Goal: Information Seeking & Learning: Learn about a topic

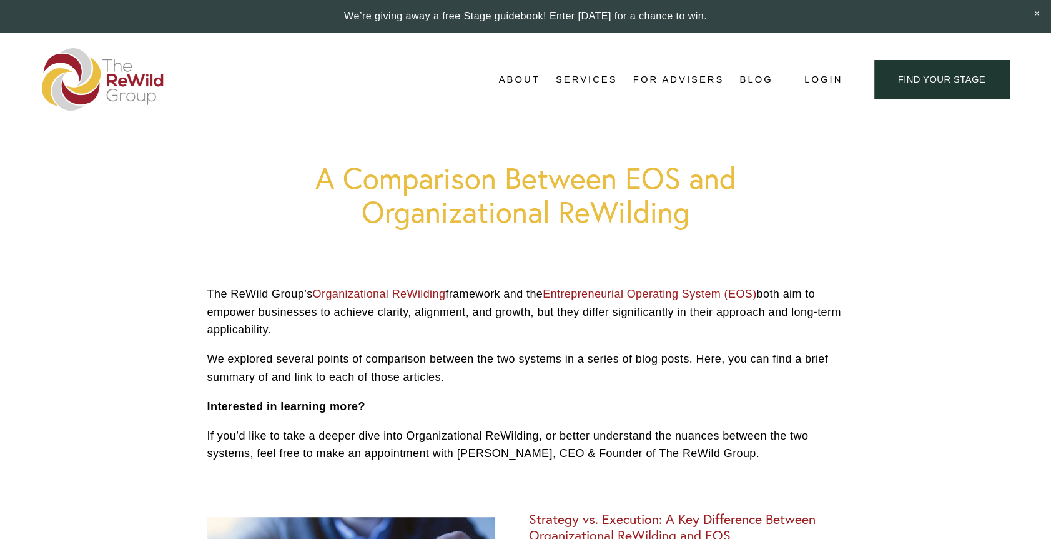
click at [502, 435] on p "If you’d like to take a deeper dive into Organizational ReWilding, or better un…" at bounding box center [525, 445] width 637 height 36
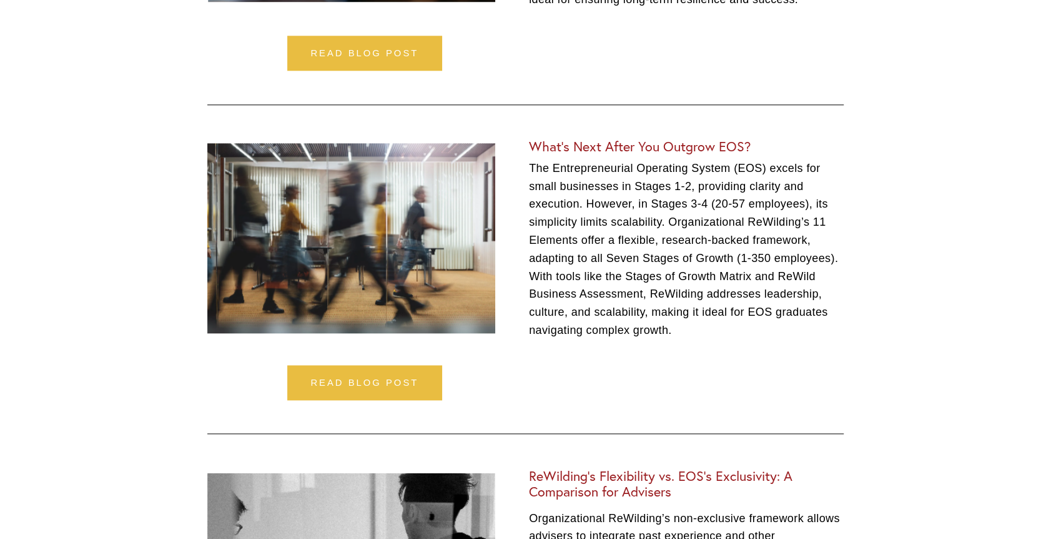
scroll to position [1062, 0]
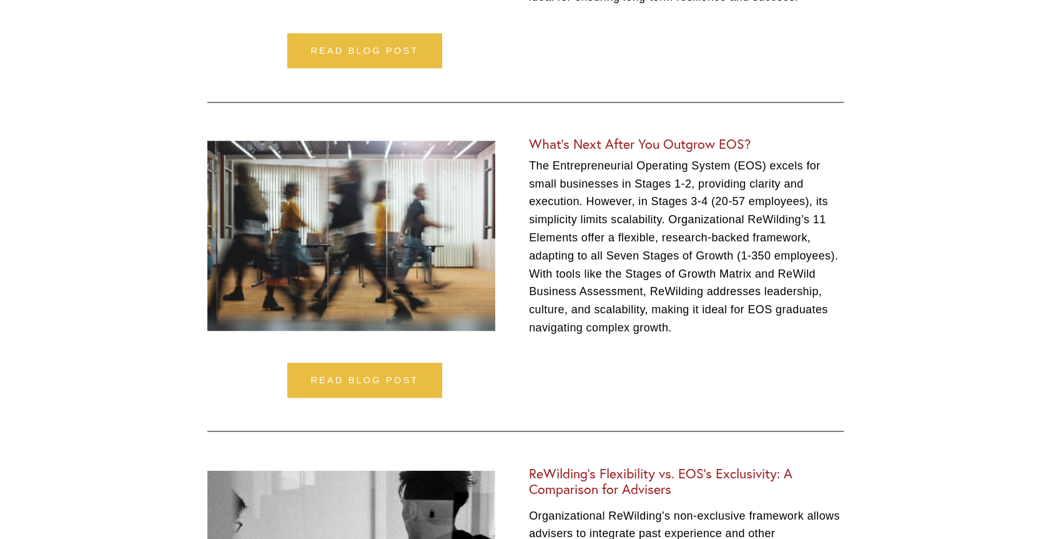
drag, startPoint x: 636, startPoint y: 457, endPoint x: 585, endPoint y: 297, distance: 167.2
click at [585, 297] on p "The Entrepreneurial Operating System (EOS) excels for small businesses in Stage…" at bounding box center [686, 247] width 315 height 180
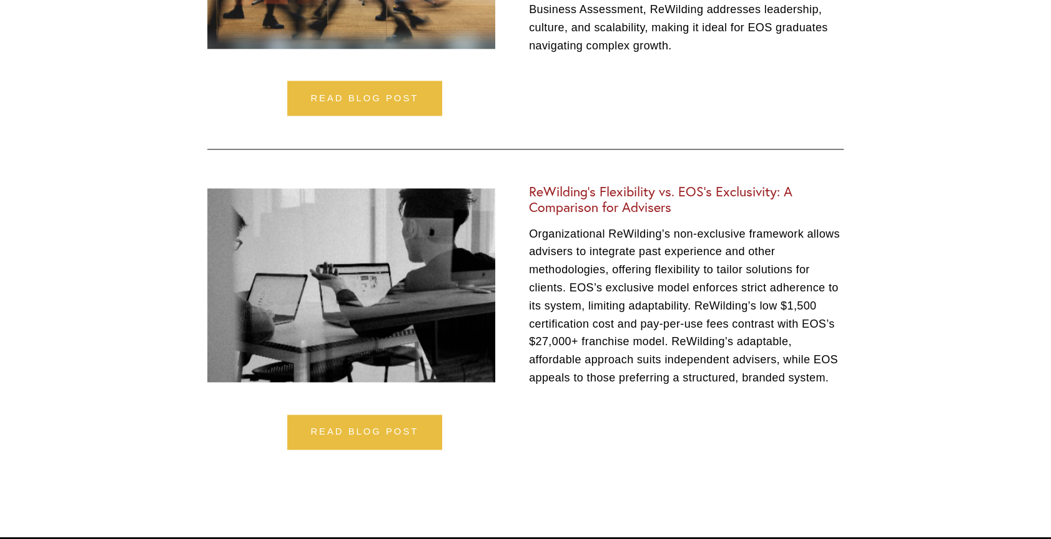
scroll to position [1375, 0]
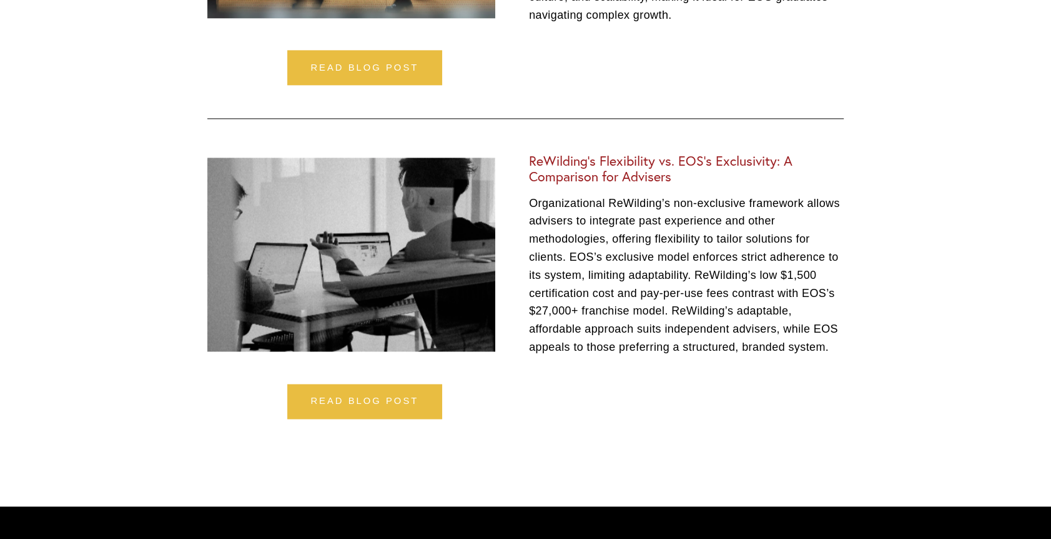
drag, startPoint x: 884, startPoint y: 309, endPoint x: 897, endPoint y: 186, distance: 124.4
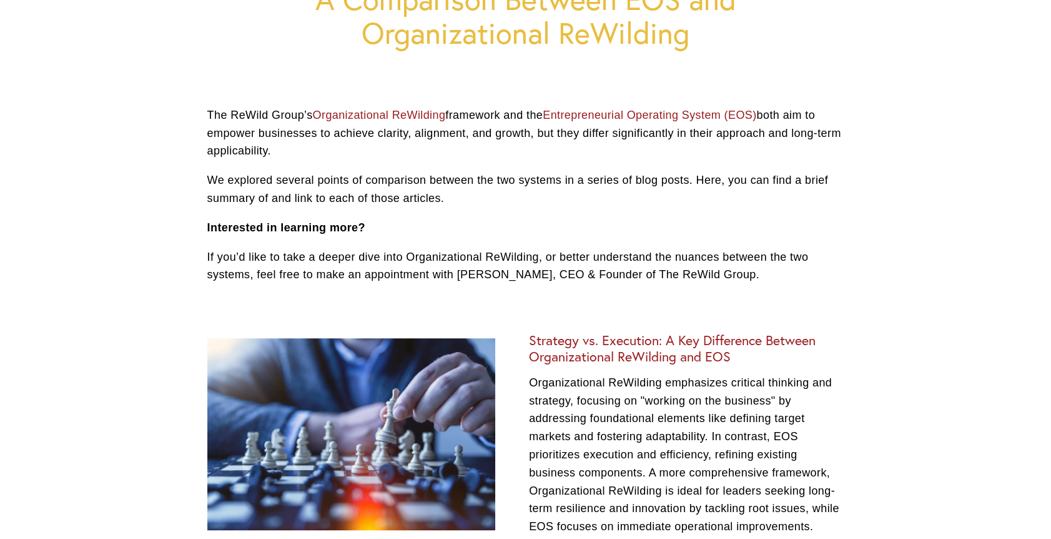
scroll to position [0, 0]
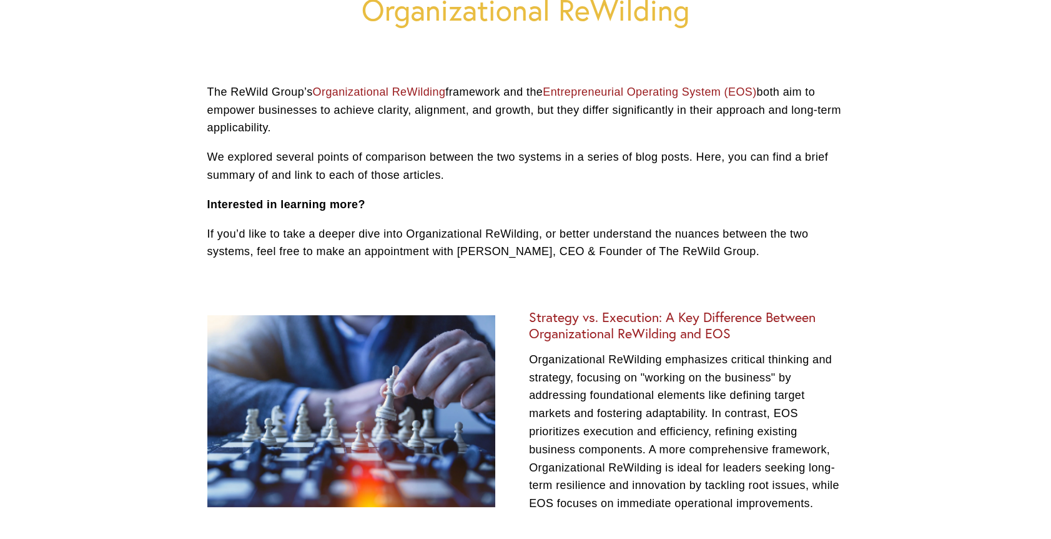
scroll to position [294, 0]
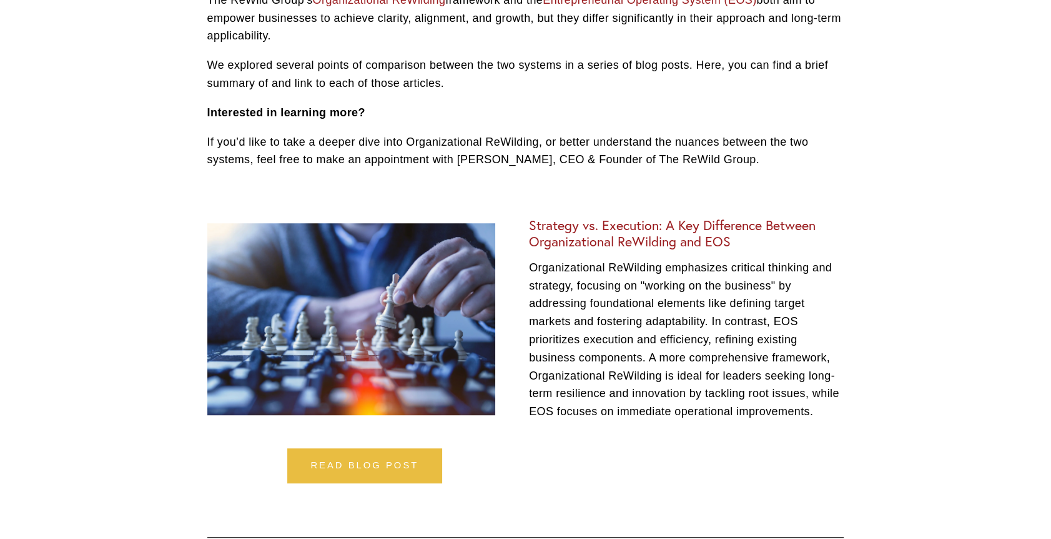
click at [313, 156] on p "If you’d like to take a deeper dive into Organizational ReWilding, or better un…" at bounding box center [525, 151] width 637 height 36
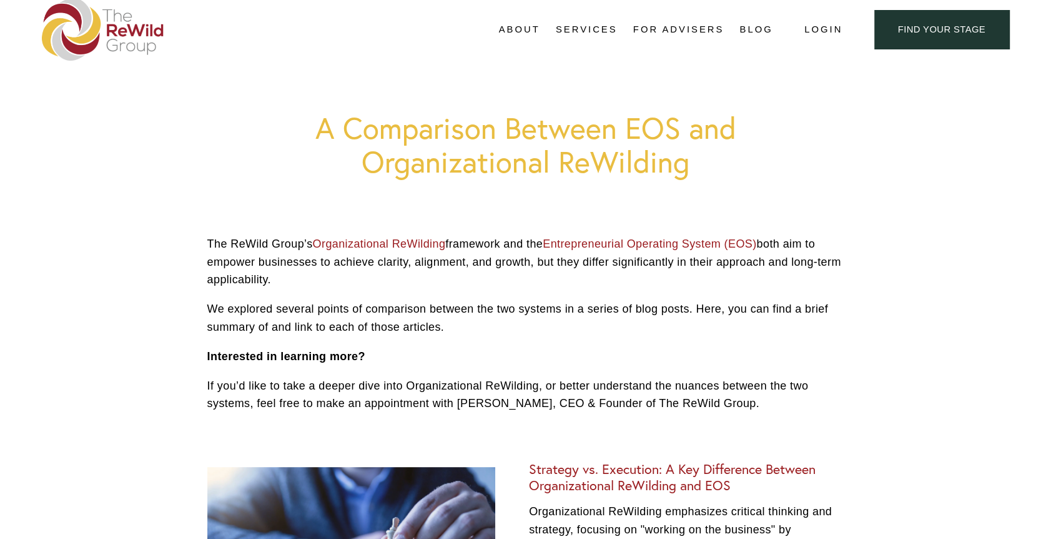
scroll to position [44, 0]
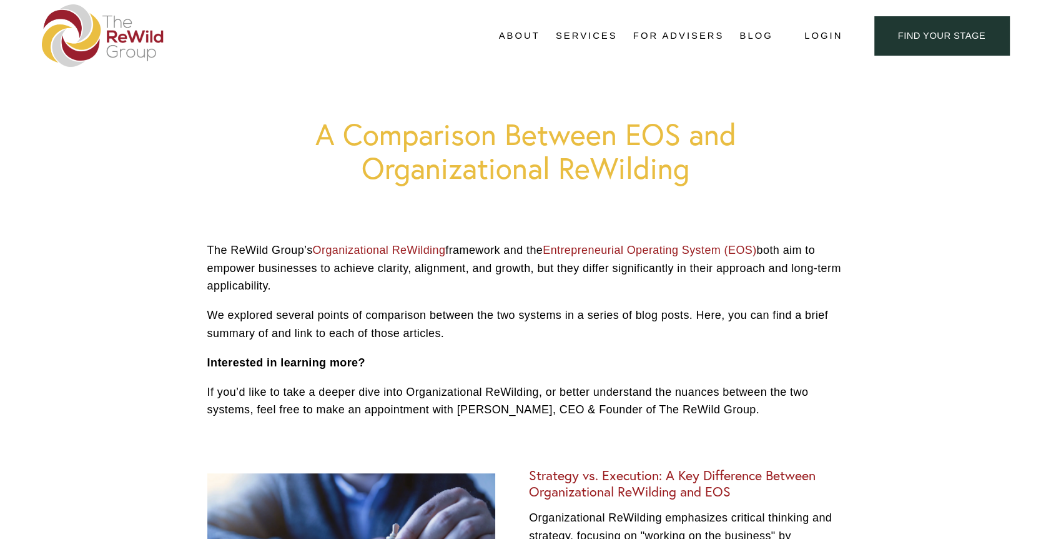
click at [655, 32] on link "For Advisers" at bounding box center [679, 35] width 91 height 19
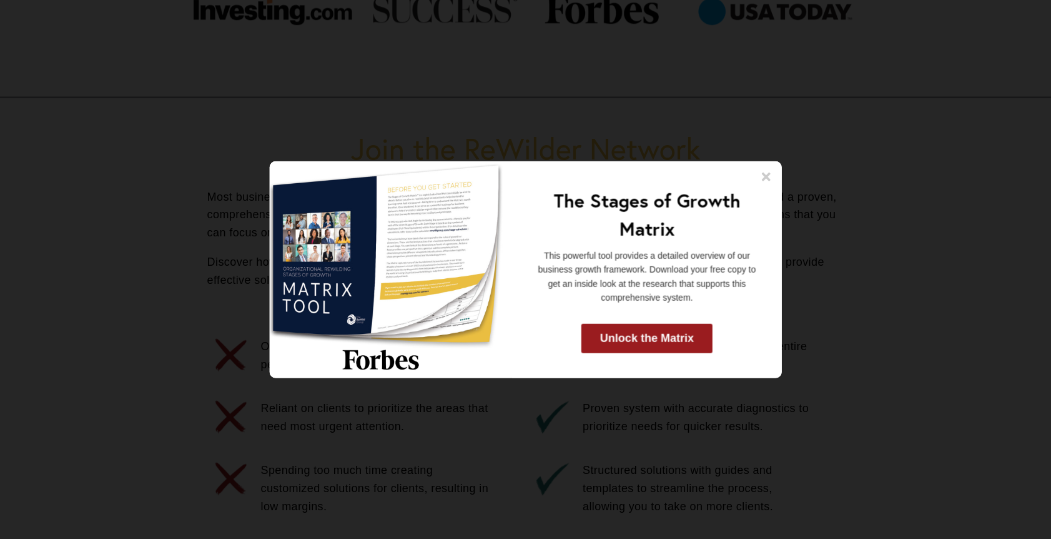
scroll to position [375, 0]
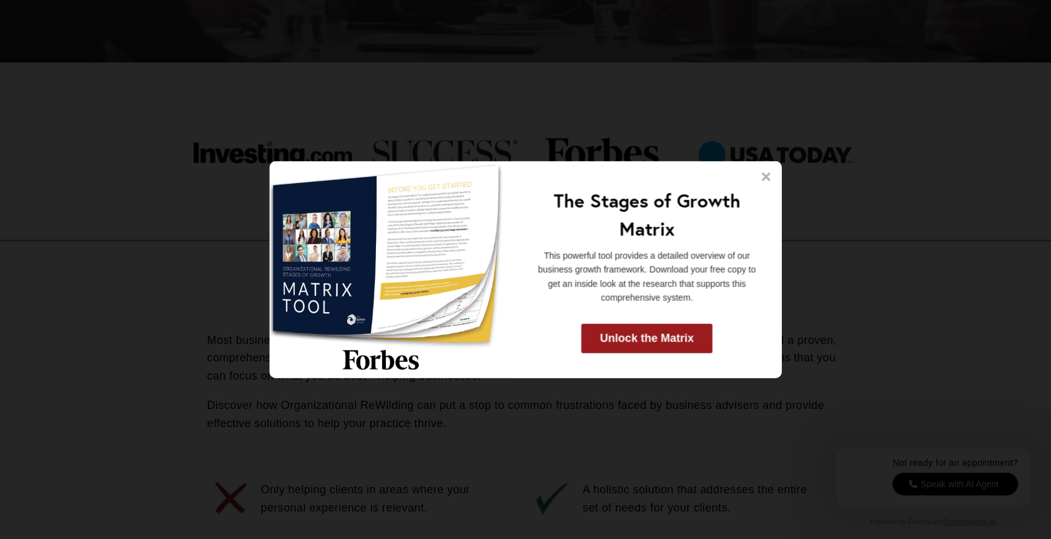
click at [767, 177] on icon at bounding box center [766, 176] width 9 height 9
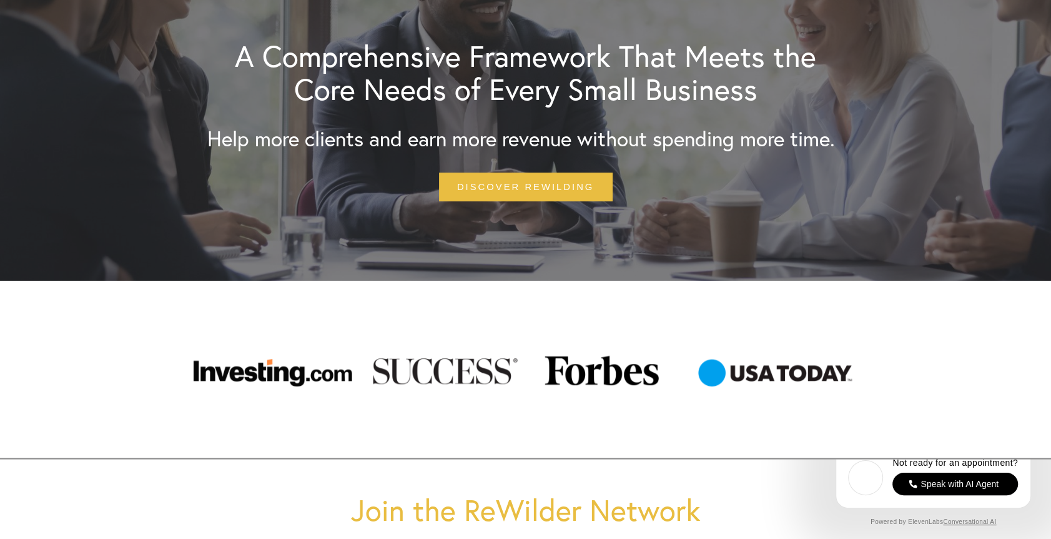
scroll to position [0, 0]
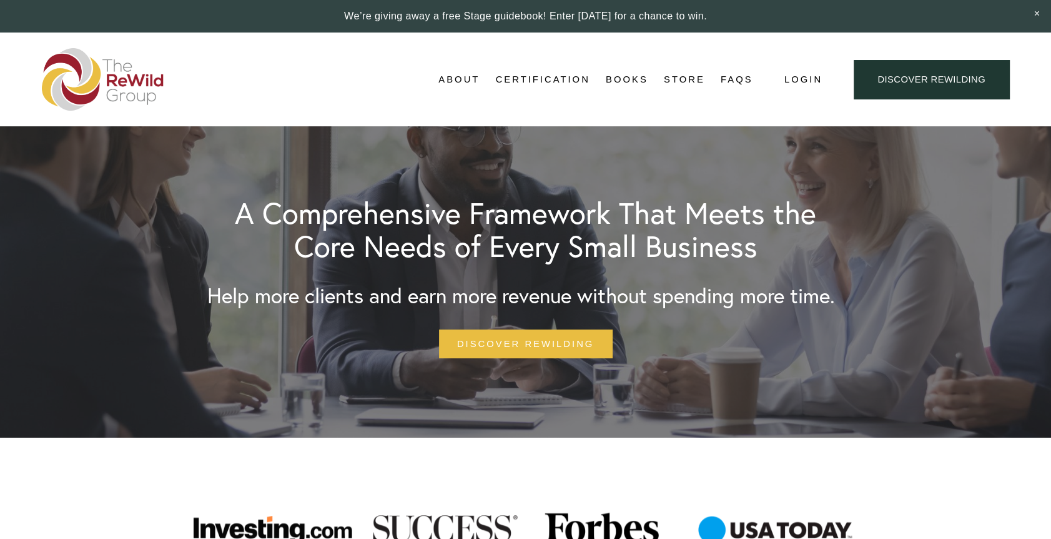
click at [733, 81] on link "FAQs" at bounding box center [737, 79] width 32 height 19
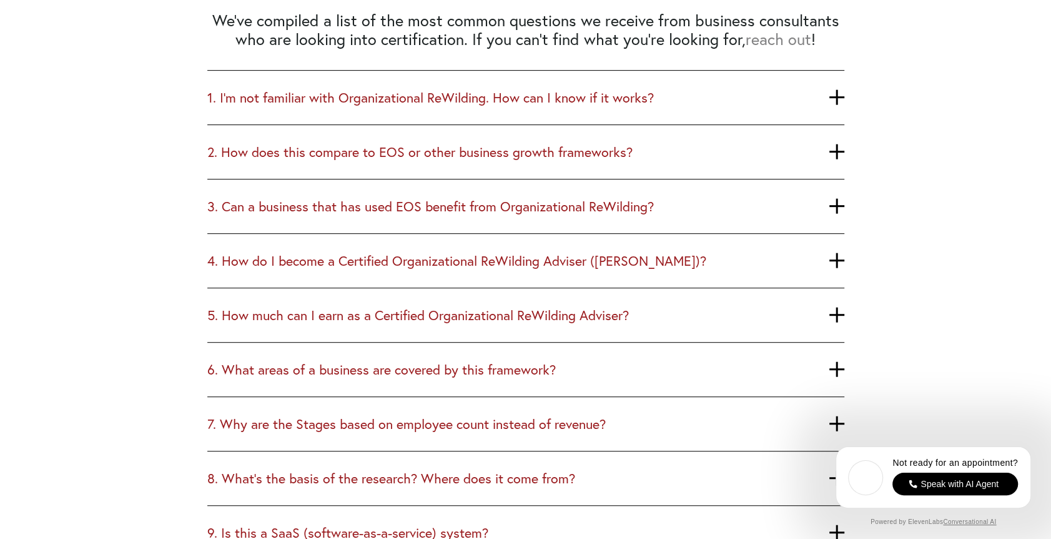
scroll to position [437, 0]
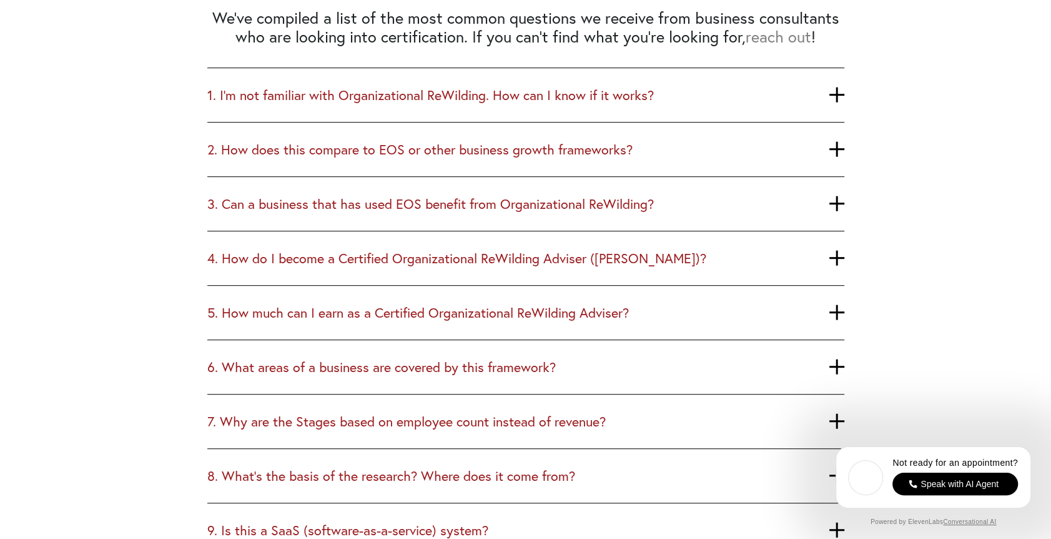
click at [482, 156] on span "2. How does this compare to EOS or other business growth frameworks?" at bounding box center [518, 149] width 622 height 16
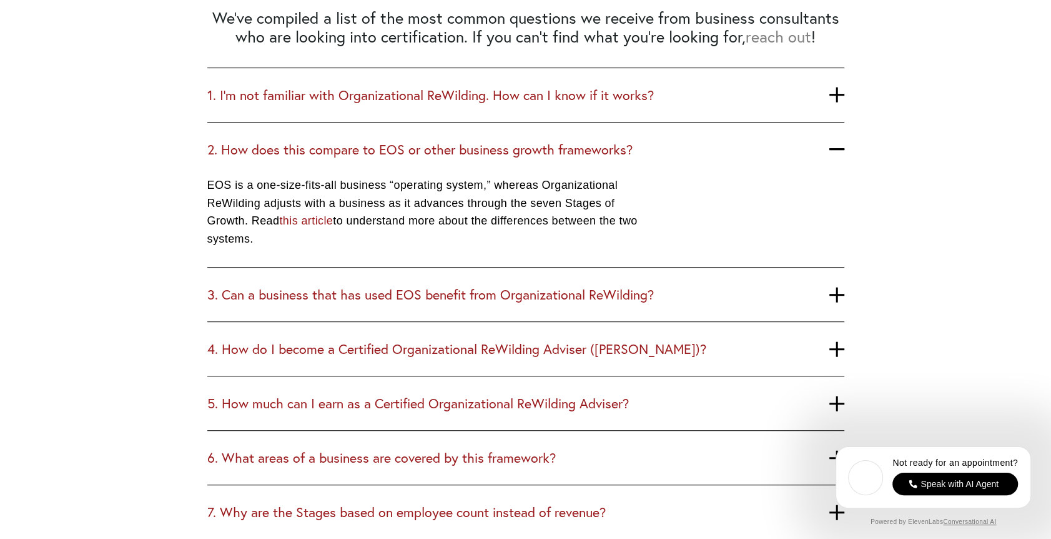
click at [385, 296] on span "3. Can a business that has used EOS benefit from Organizational ReWilding?" at bounding box center [518, 294] width 622 height 16
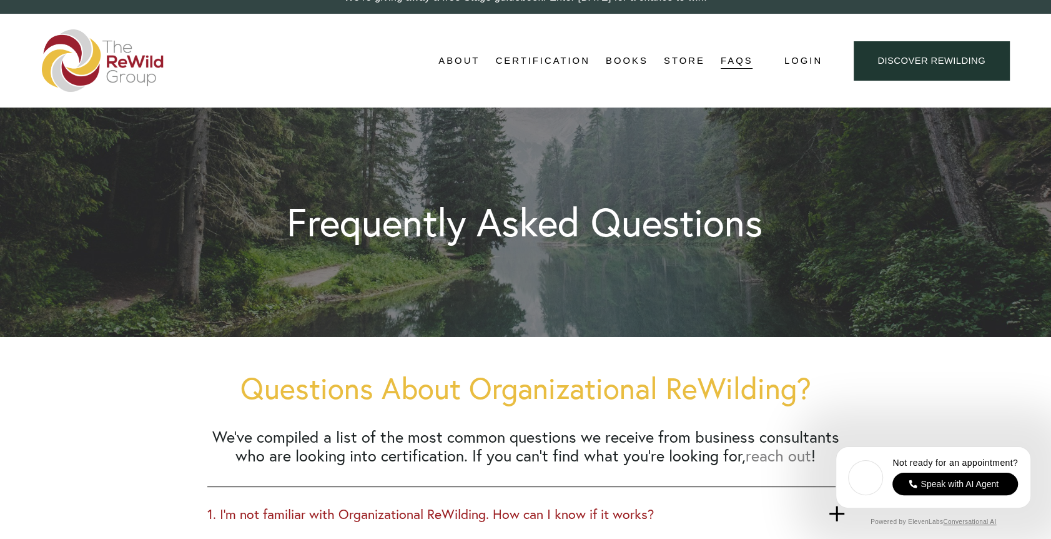
scroll to position [0, 0]
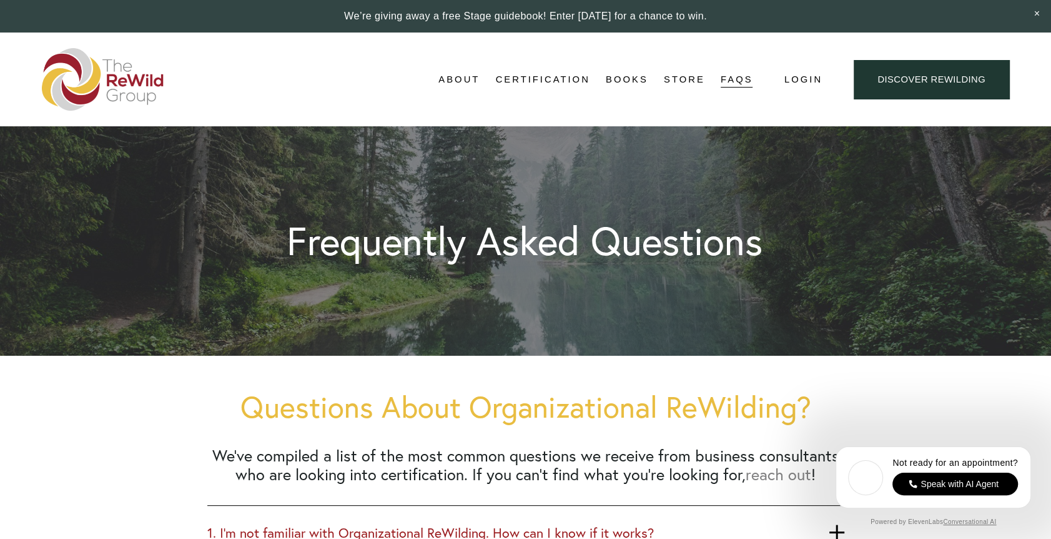
click at [109, 82] on img at bounding box center [103, 79] width 122 height 62
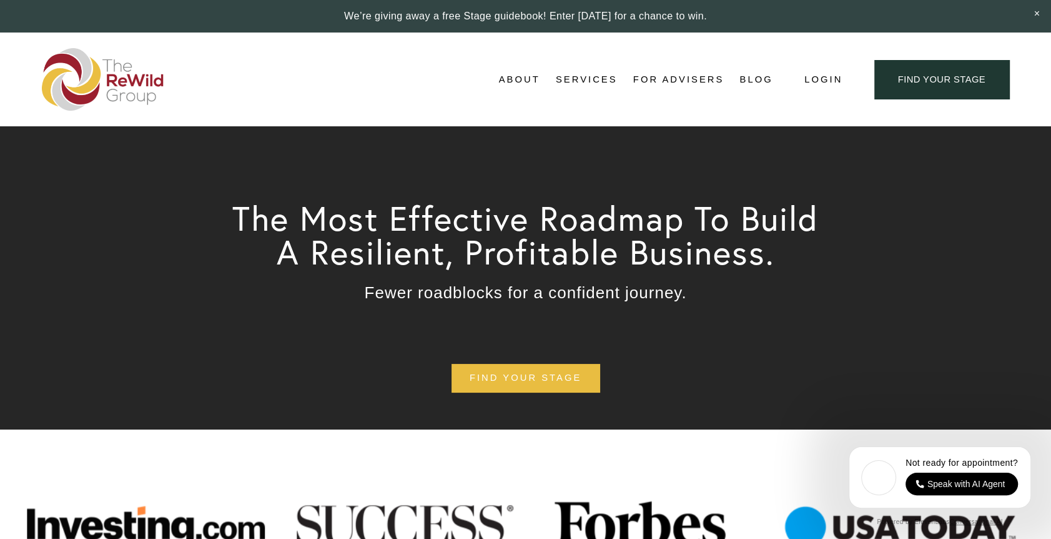
click at [751, 77] on link "Blog" at bounding box center [756, 79] width 33 height 19
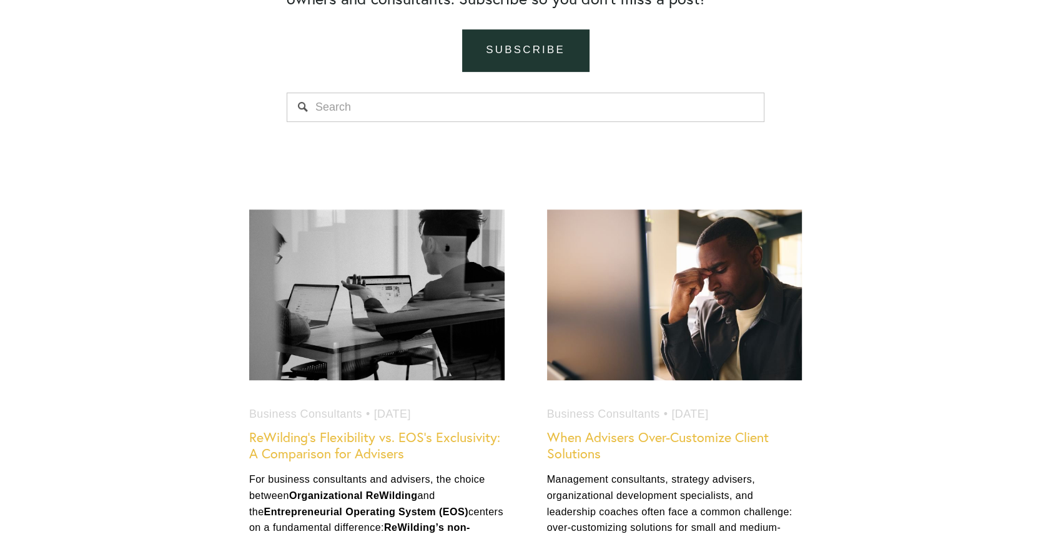
scroll to position [625, 0]
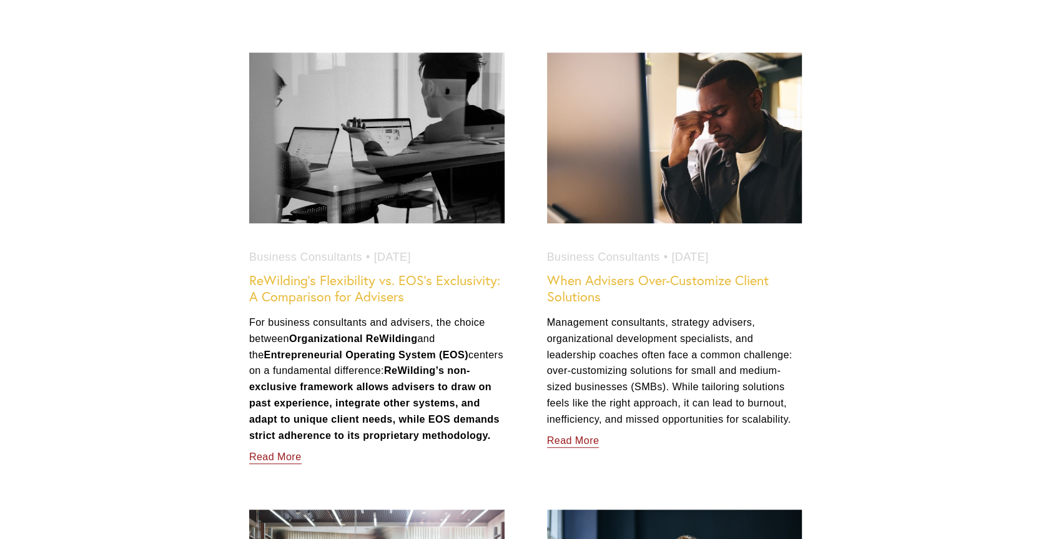
click at [265, 455] on link "Read More" at bounding box center [275, 455] width 52 height 22
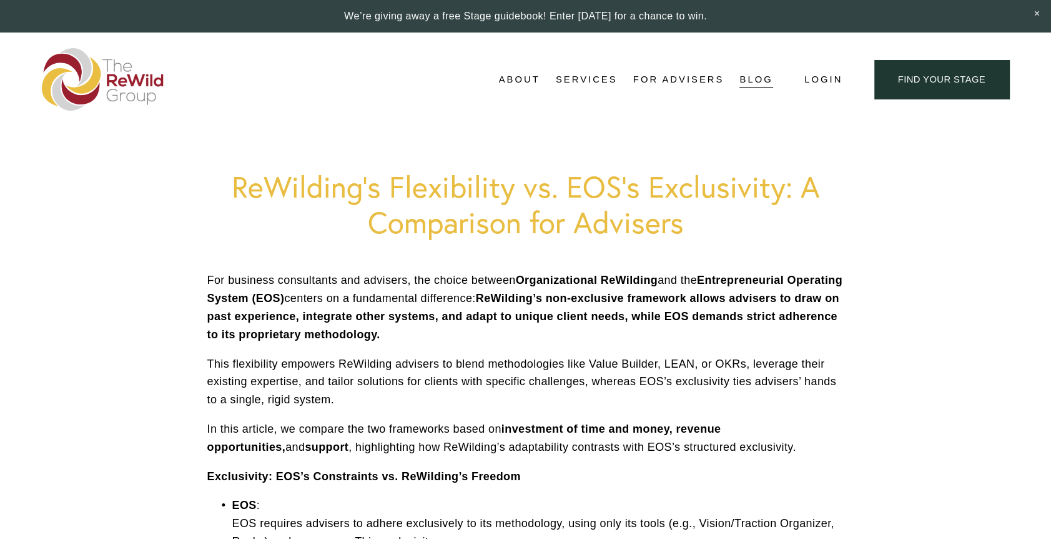
click at [0, 0] on span "Stages of Growth" at bounding box center [0, 0] width 0 height 0
